Goal: Communication & Community: Answer question/provide support

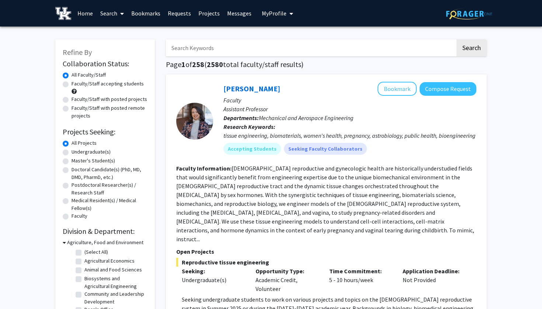
click at [234, 15] on link "Messages" at bounding box center [239, 13] width 32 height 26
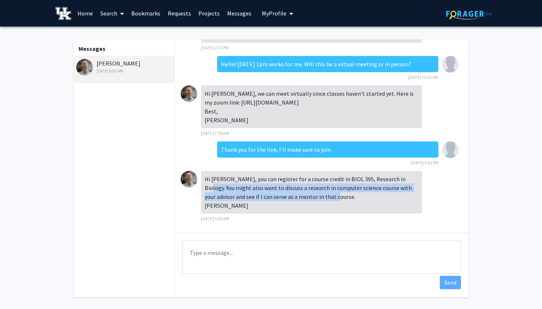
drag, startPoint x: 400, startPoint y: 171, endPoint x: 316, endPoint y: 190, distance: 86.2
click at [316, 190] on div "Hi [PERSON_NAME], you can register for a course credit in BIOL 395, Research in…" at bounding box center [311, 192] width 221 height 43
copy div "You might also want to discuss a research in computer science course with your …"
click at [219, 177] on div "Hi [PERSON_NAME], you can register for a course credit in BIOL 395, Research in…" at bounding box center [311, 192] width 221 height 43
drag, startPoint x: 204, startPoint y: 171, endPoint x: 321, endPoint y: 190, distance: 118.2
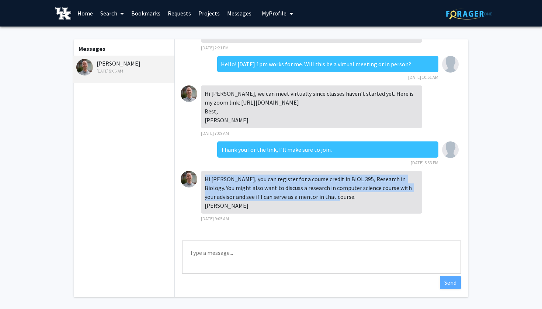
click at [321, 190] on div "Hi [PERSON_NAME], you can register for a course credit in BIOL 395, Research in…" at bounding box center [311, 192] width 221 height 43
copy div "Hi [PERSON_NAME], you can register for a course credit in BIOL 395, Research in…"
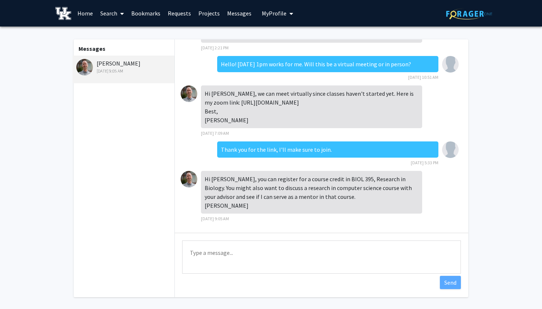
click at [316, 189] on div "Hi [PERSON_NAME], you can register for a course credit in BIOL 395, Research in…" at bounding box center [311, 192] width 221 height 43
click at [203, 266] on textarea "Type a message" at bounding box center [321, 257] width 279 height 33
type textarea "A"
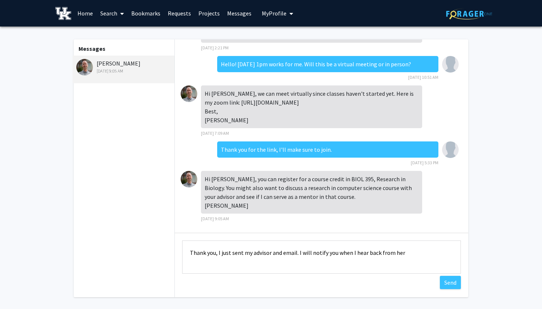
drag, startPoint x: 401, startPoint y: 251, endPoint x: 193, endPoint y: 250, distance: 208.1
click at [193, 250] on textarea "Thank you, I just sent my advisor and email. I will notify you when I hear back…" at bounding box center [321, 257] width 279 height 33
click at [191, 253] on textarea "Thank you, I just sent my advisor and email. I will notify you when I hear back…" at bounding box center [321, 257] width 279 height 33
drag, startPoint x: 191, startPoint y: 253, endPoint x: 418, endPoint y: 256, distance: 227.0
click at [418, 256] on textarea "Thank you, I just sent my advisor and email. I will notify you when I hear back…" at bounding box center [321, 257] width 279 height 33
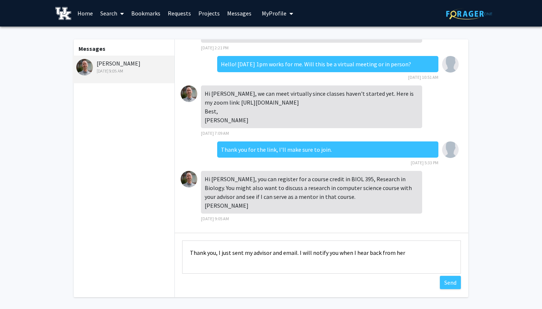
click at [273, 259] on textarea "Thank you, I just sent my advisor and email. I will notify you when I hear back…" at bounding box center [321, 257] width 279 height 33
drag, startPoint x: 409, startPoint y: 252, endPoint x: 215, endPoint y: 255, distance: 193.4
click at [215, 255] on textarea "Thank you, I just sent my advisor and email. I will notify you when I hear back…" at bounding box center [321, 257] width 279 height 33
click at [204, 261] on textarea "Thank you! I just emailed my advisor and will let you know when I hear back for…" at bounding box center [321, 257] width 279 height 33
click at [219, 250] on textarea "Thank you! I just emailed my advisor and will let you know when I hear back for…" at bounding box center [321, 257] width 279 height 33
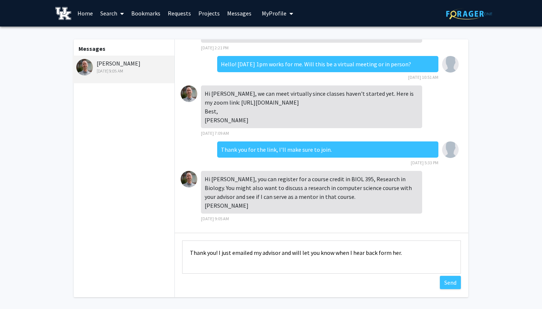
click at [244, 255] on textarea "Thank you! I just emailed my advisor and will let you know when I hear back for…" at bounding box center [321, 257] width 279 height 33
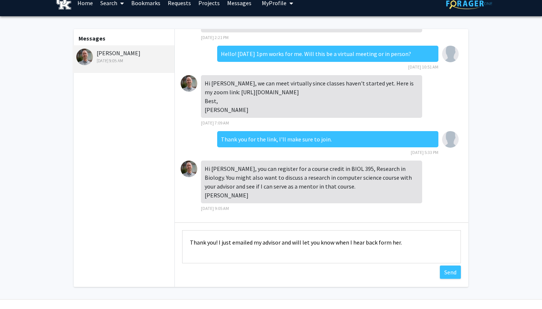
scroll to position [72, 0]
click at [267, 246] on textarea "Thank you! I just emailed my advisor and will let you know when I hear back for…" at bounding box center [321, 246] width 279 height 33
click at [291, 246] on textarea "Thank you! I just emailed my advisor and will let you know when I hear back for…" at bounding box center [321, 246] width 279 height 33
click at [321, 246] on textarea "Thank you! I just emailed my advisor and I will let you know when I hear back f…" at bounding box center [321, 246] width 279 height 33
click at [327, 246] on textarea "Thank you! I just emailed my advisor and I will let y know when I hear back for…" at bounding box center [321, 246] width 279 height 33
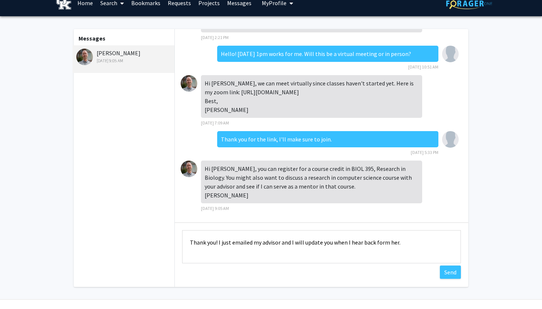
click at [387, 245] on textarea "Thank you! I just emailed my advisor and I will update you when I hear back for…" at bounding box center [321, 246] width 279 height 33
click at [411, 243] on textarea "Thank you! I just emailed my advisor and I will update you when I hear back fro…" at bounding box center [321, 246] width 279 height 33
drag, startPoint x: 411, startPoint y: 243, endPoint x: 191, endPoint y: 246, distance: 220.0
click at [191, 246] on textarea "Thank you! I just emailed my advisor and I will update you when I hear back fro…" at bounding box center [321, 246] width 279 height 33
click at [243, 248] on textarea "Thank you! I just emailed my advisor and I will update you when I hear back fro…" at bounding box center [321, 246] width 279 height 33
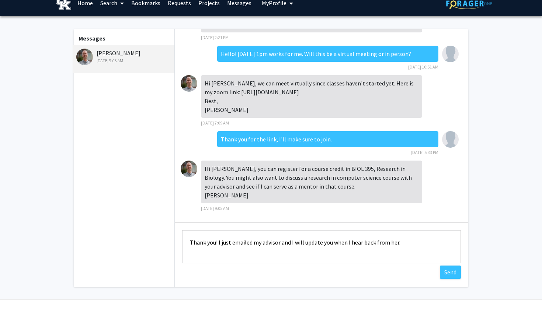
click at [260, 245] on textarea "Thank you! I just emailed my advisor and I will update you when I hear back fro…" at bounding box center [321, 246] width 279 height 33
click at [302, 244] on textarea "Thank you! I just emailed my advisor and I will update you when I hear back fro…" at bounding box center [321, 246] width 279 height 33
click at [331, 240] on textarea "Thank you! I just emailed my advisor and I'll update you when I hear back from …" at bounding box center [321, 246] width 279 height 33
type textarea "Thank you! I just emailed my advisor and I'll update you when I hear back from …"
click at [465, 157] on div "Hi [PERSON_NAME], sorry for the slow reply. I will be traveling the next two we…" at bounding box center [321, 125] width 293 height 193
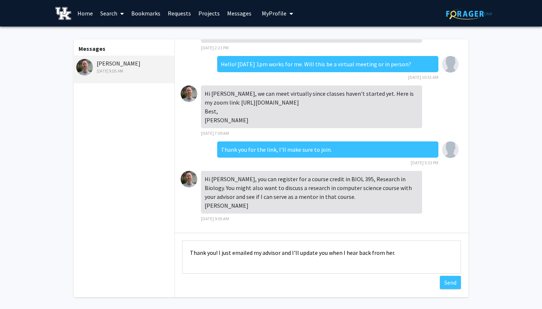
scroll to position [0, 0]
click at [451, 280] on button "Send" at bounding box center [450, 282] width 21 height 13
